Goal: Navigation & Orientation: Find specific page/section

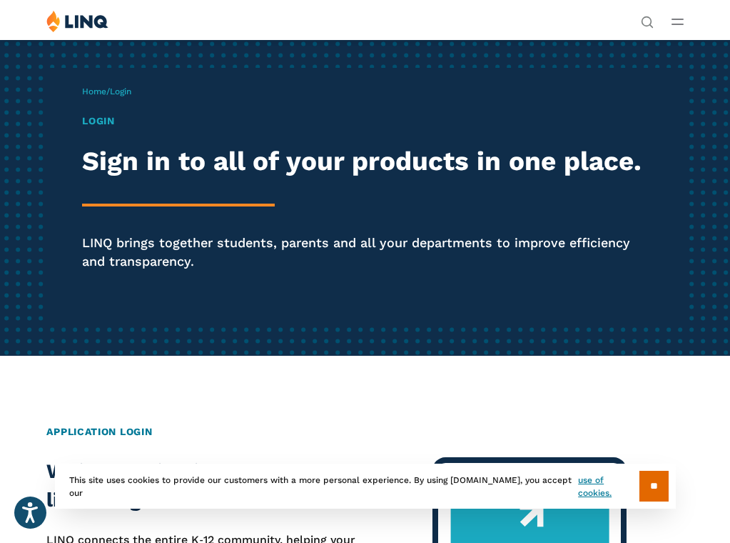
click at [678, 24] on line "Open Main Menu" at bounding box center [678, 24] width 11 height 0
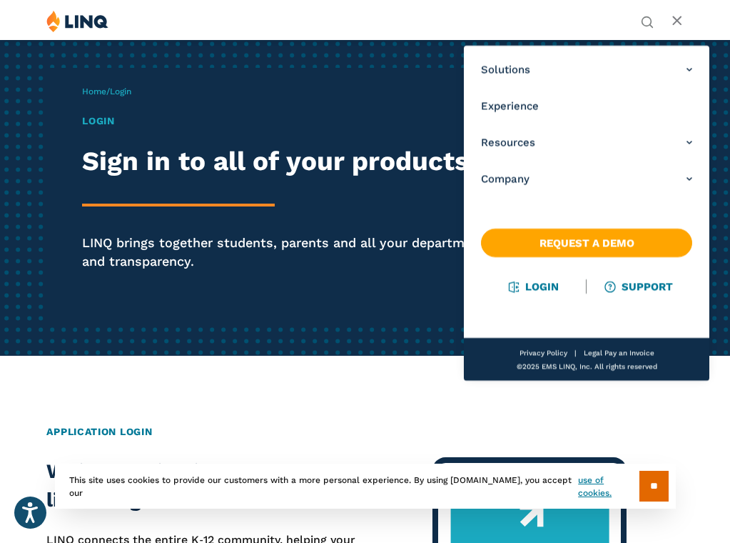
click at [535, 289] on link "Login" at bounding box center [534, 286] width 49 height 13
